Goal: Task Accomplishment & Management: Use online tool/utility

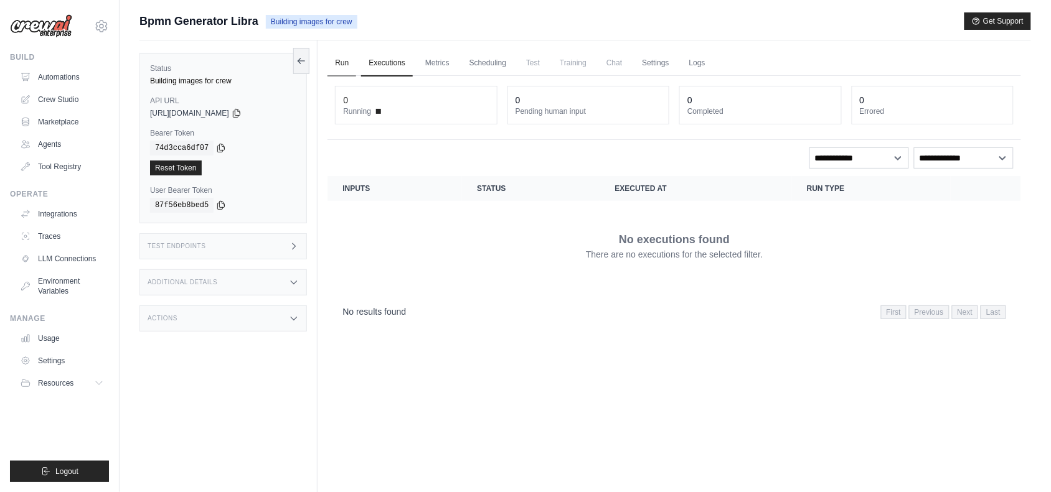
click at [343, 60] on link "Run" at bounding box center [341, 63] width 29 height 26
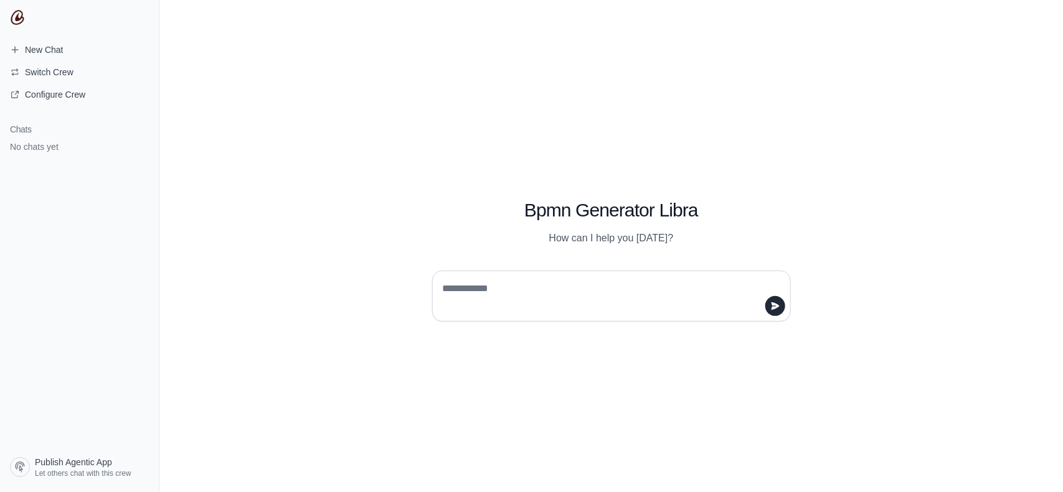
type textarea "**********"
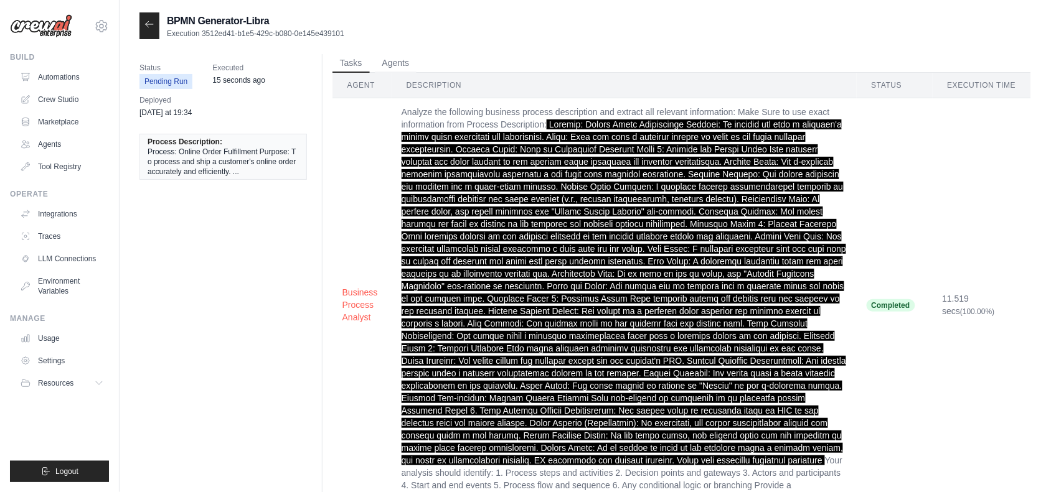
scroll to position [107, 0]
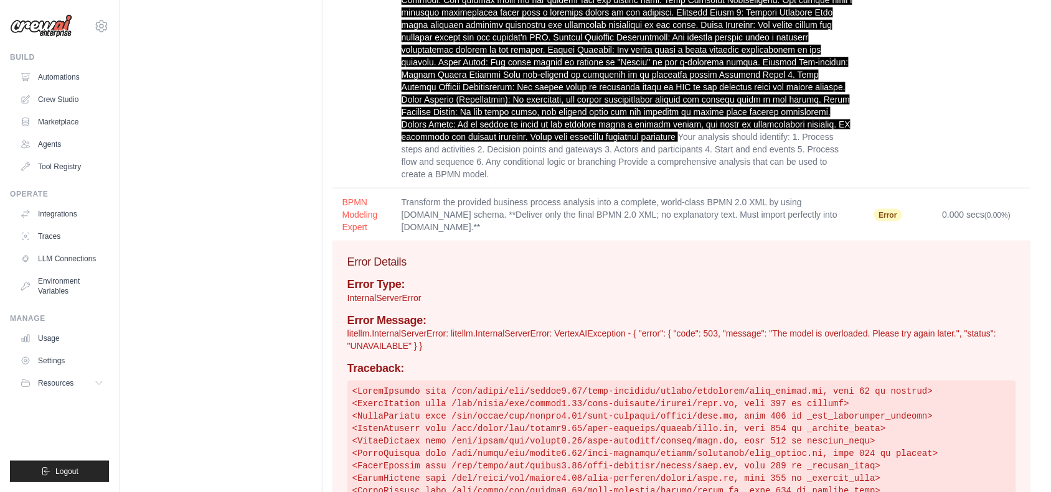
scroll to position [324, 0]
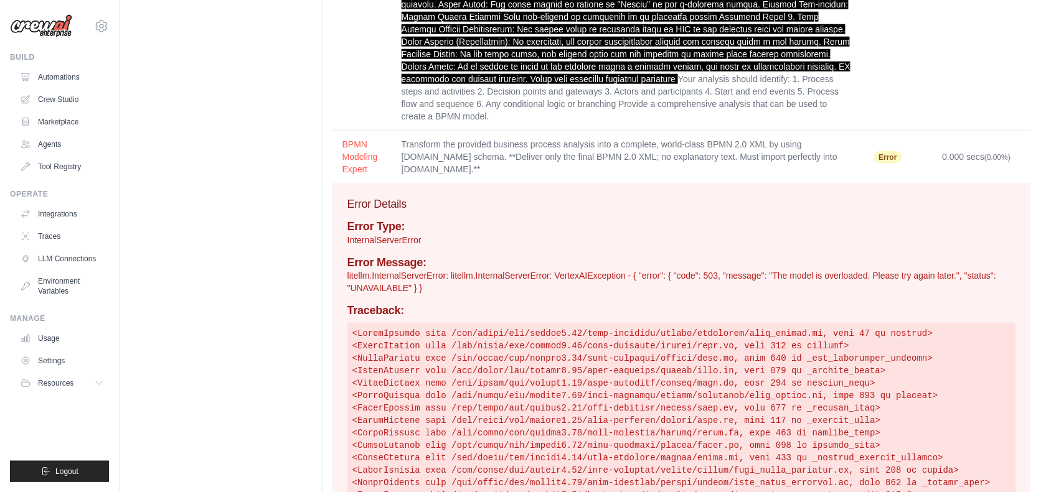
scroll to position [383, 0]
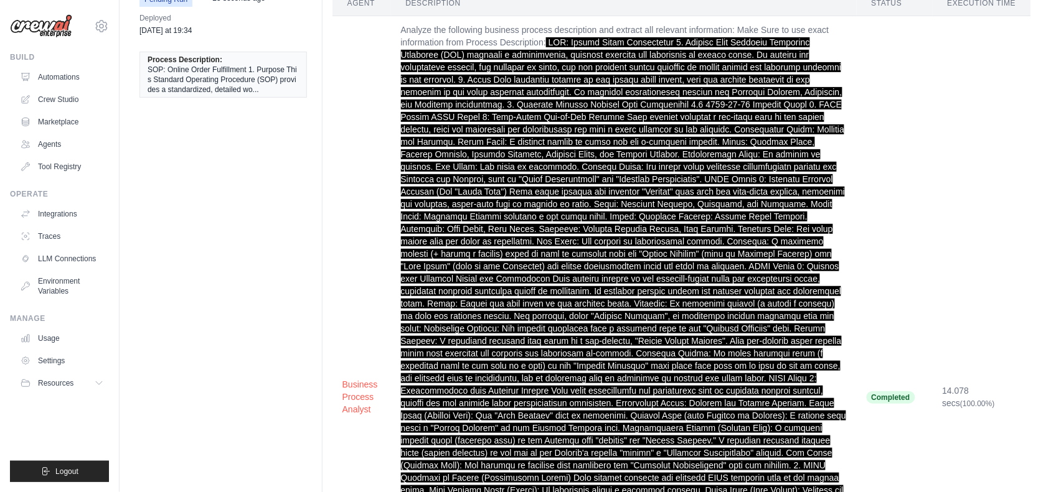
scroll to position [83, 0]
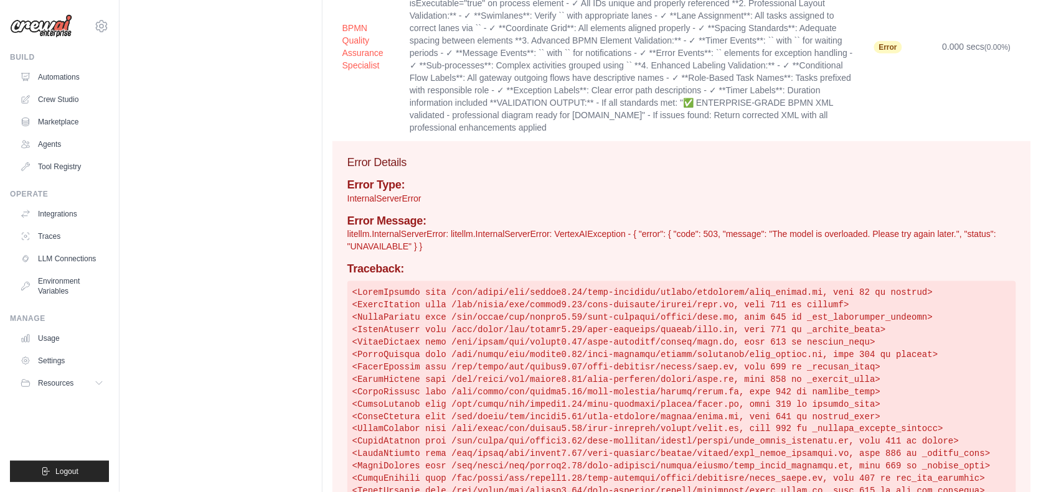
scroll to position [278, 0]
